Goal: Book appointment/travel/reservation

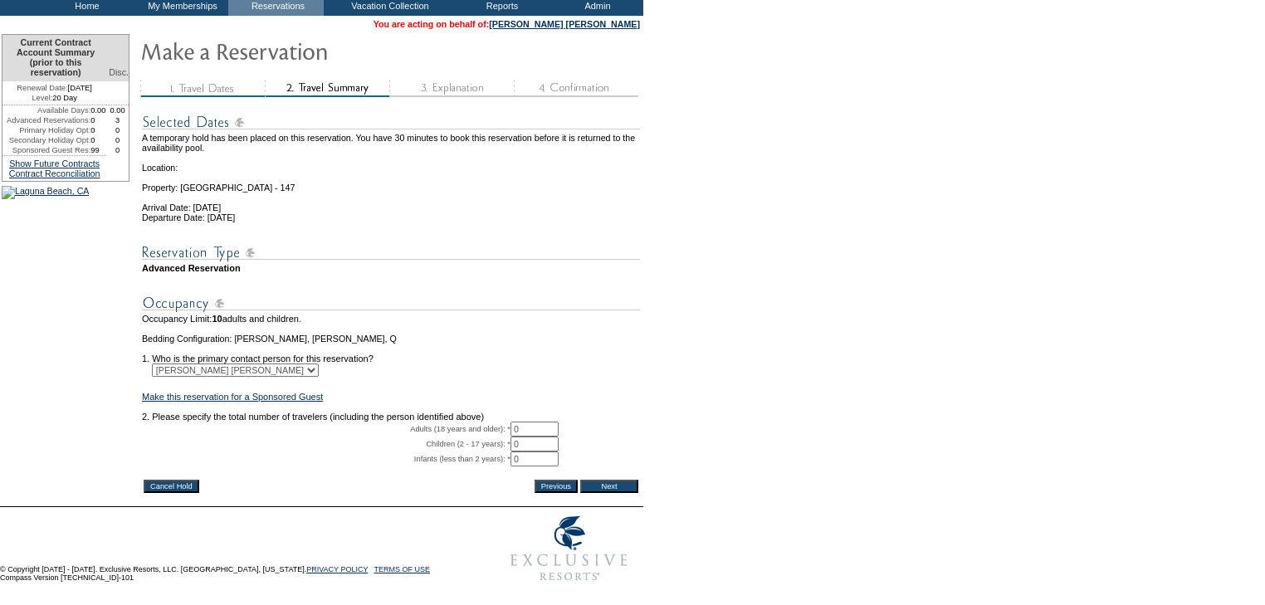
scroll to position [145, 0]
drag, startPoint x: 528, startPoint y: 403, endPoint x: 506, endPoint y: 402, distance: 21.6
click at [506, 422] on tr "Adults (18 years and older): * 0 * *" at bounding box center [391, 429] width 498 height 15
type input "2"
click at [647, 379] on form "29:59 Your temporary hold expires in: 30 minutes Cancel Hold Return to Temporar…" at bounding box center [632, 244] width 1265 height 692
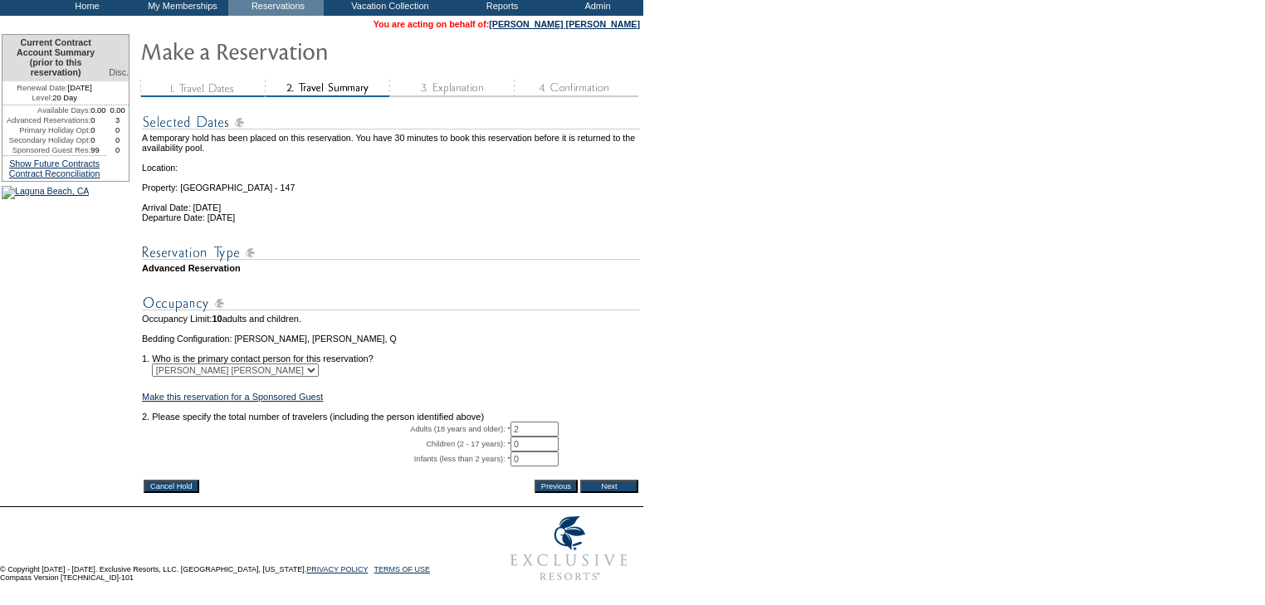
click at [608, 480] on input "Next" at bounding box center [609, 486] width 58 height 13
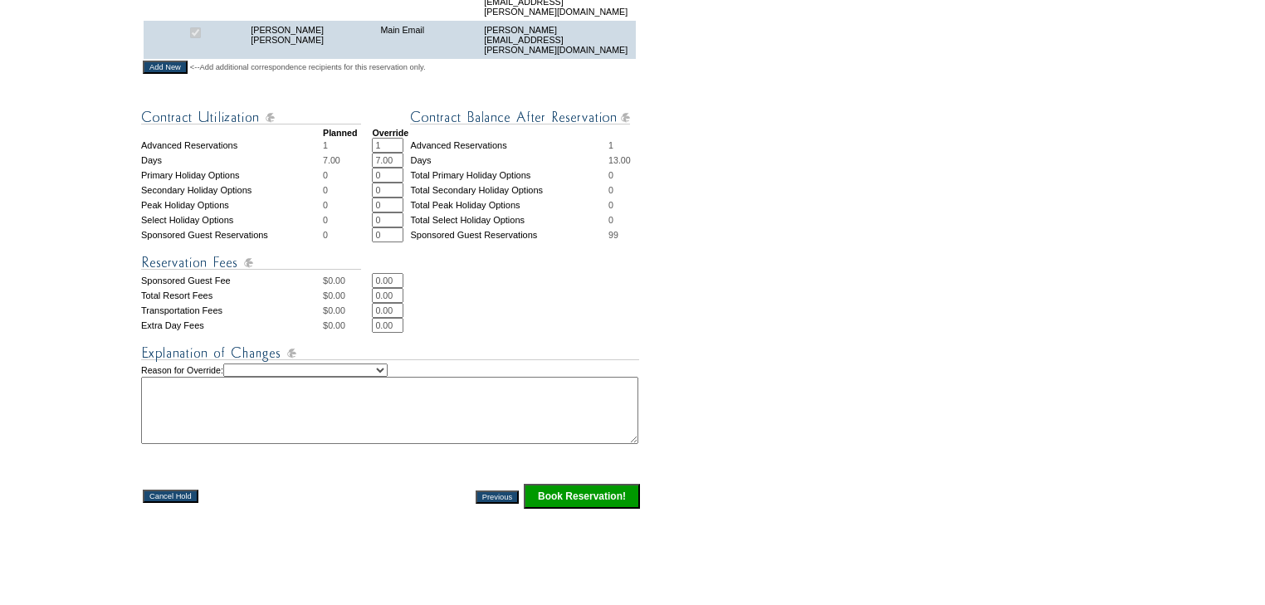
scroll to position [683, 0]
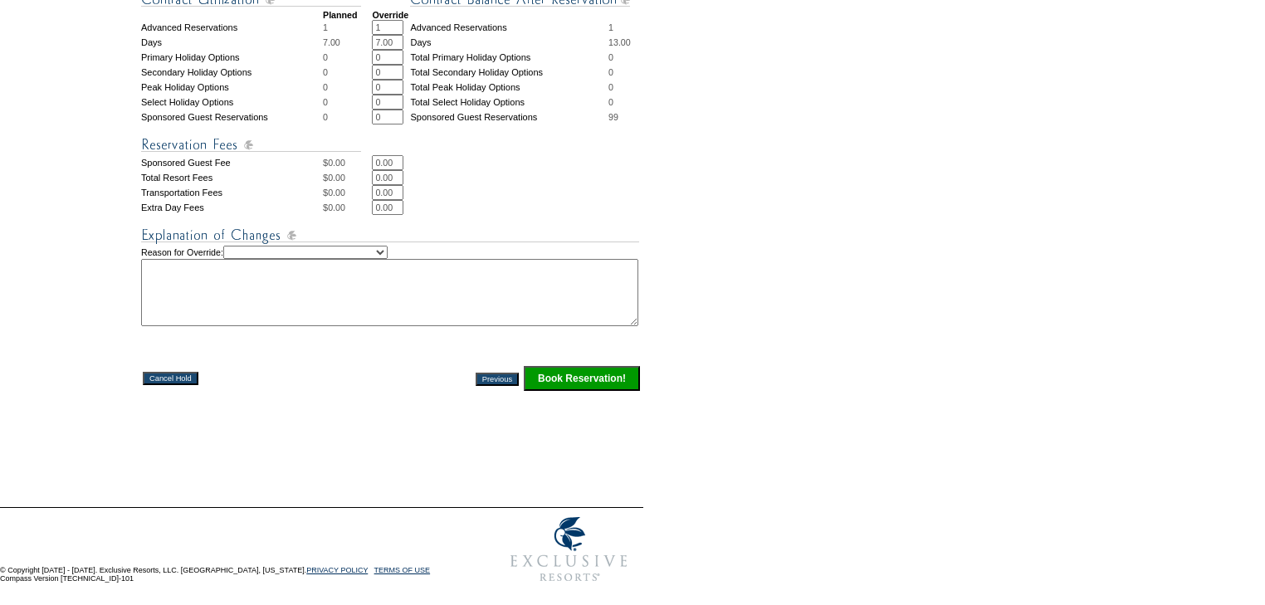
click at [555, 372] on input "Book Reservation!" at bounding box center [582, 378] width 116 height 25
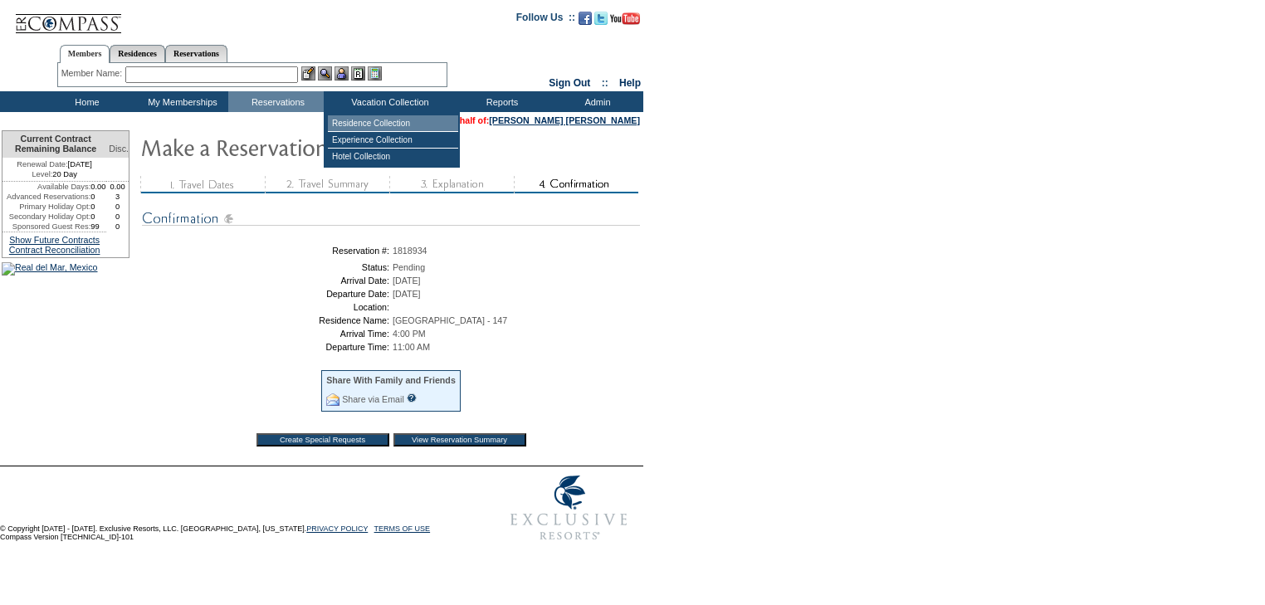
click at [365, 125] on td "Residence Collection" at bounding box center [393, 123] width 130 height 17
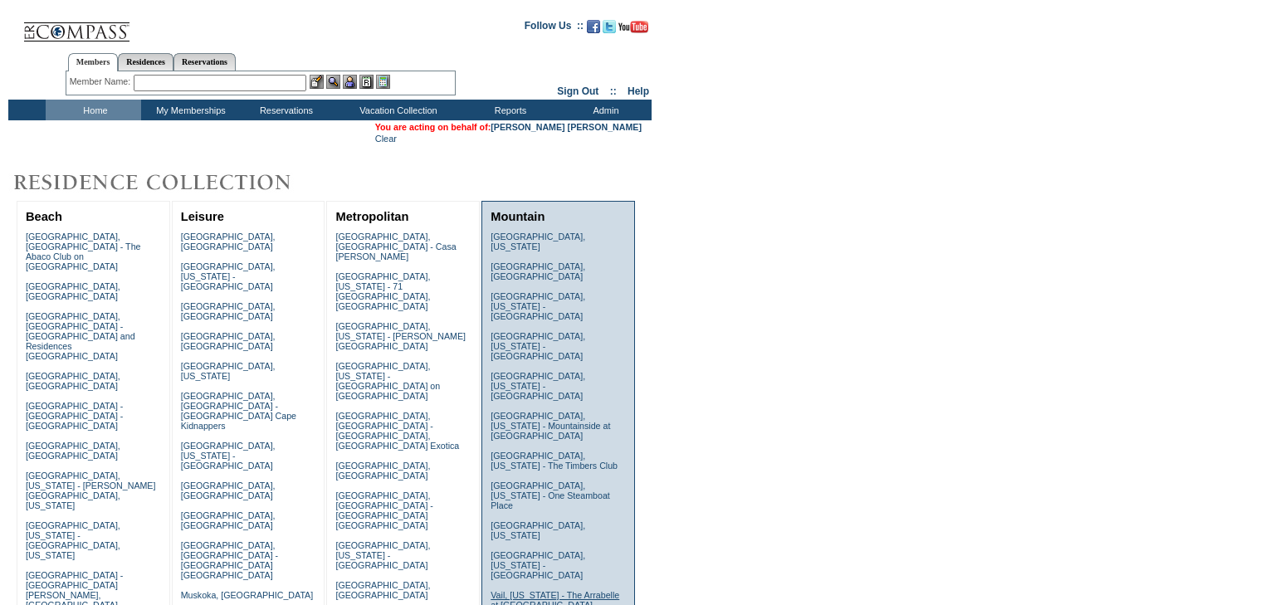
click at [534, 590] on link "Vail, Colorado - The Arrabelle at Vail Square" at bounding box center [555, 600] width 129 height 20
